Goal: Information Seeking & Learning: Compare options

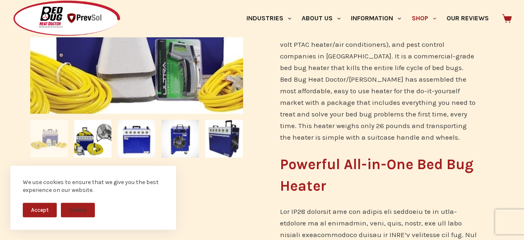
scroll to position [289, 0]
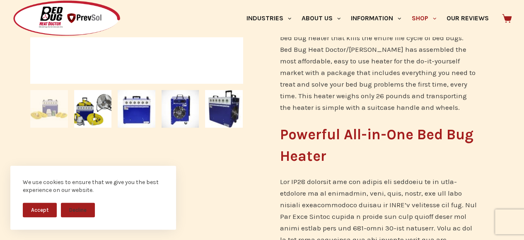
click at [144, 105] on img at bounding box center [137, 109] width 38 height 38
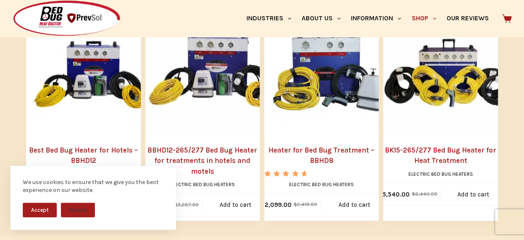
scroll to position [1076, 0]
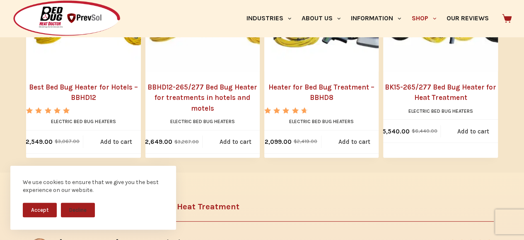
click at [74, 82] on link "Best Bed Bug Heater for Hotels – BBHD12" at bounding box center [83, 92] width 114 height 21
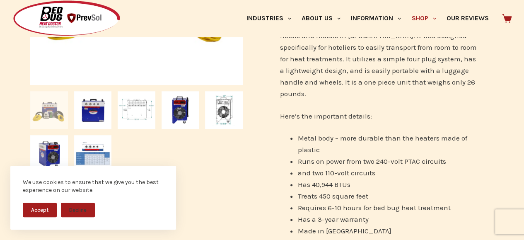
scroll to position [290, 0]
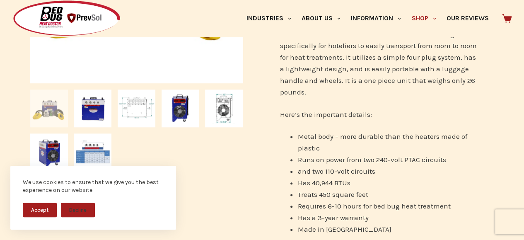
click at [125, 110] on img at bounding box center [137, 108] width 38 height 38
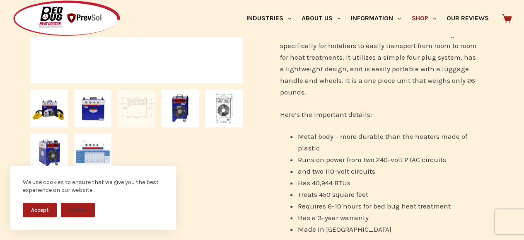
click at [99, 112] on img at bounding box center [93, 108] width 38 height 38
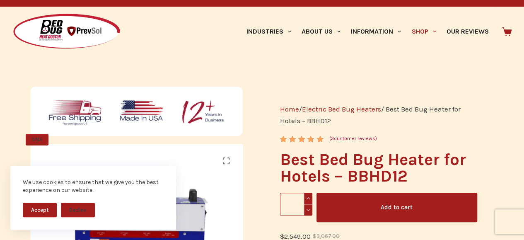
scroll to position [0, 0]
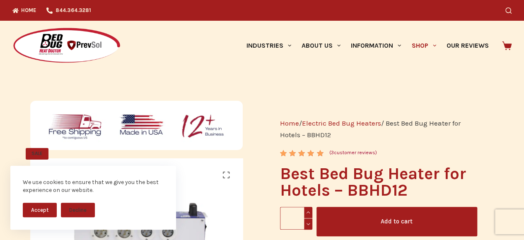
drag, startPoint x: 37, startPoint y: 211, endPoint x: 48, endPoint y: 208, distance: 11.1
click at [37, 211] on button "Accept" at bounding box center [40, 209] width 34 height 14
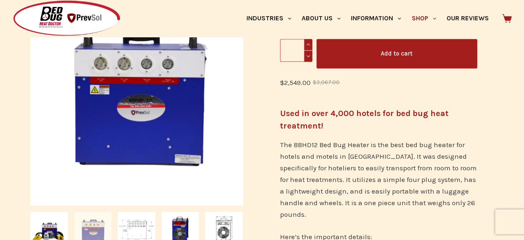
scroll to position [124, 0]
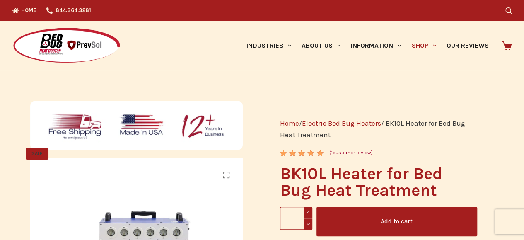
click at [320, 121] on link "Electric Bed Bug Heaters" at bounding box center [341, 123] width 79 height 8
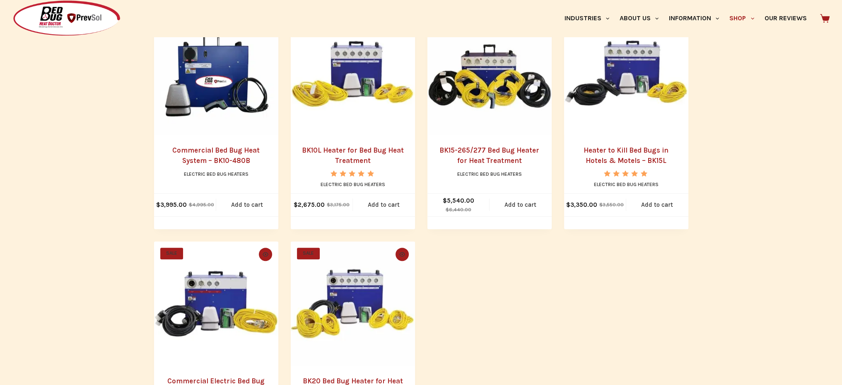
scroll to position [455, 0]
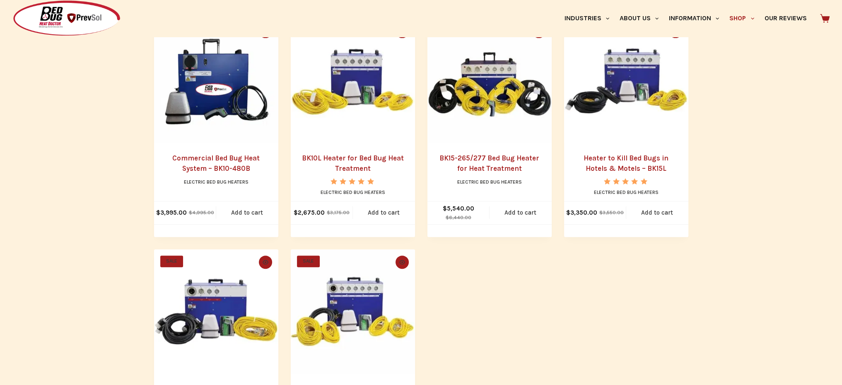
click at [523, 159] on link "Heater to Kill Bed Bugs in Hotels & Motels – BK15L" at bounding box center [625, 163] width 85 height 19
